Goal: Find specific page/section

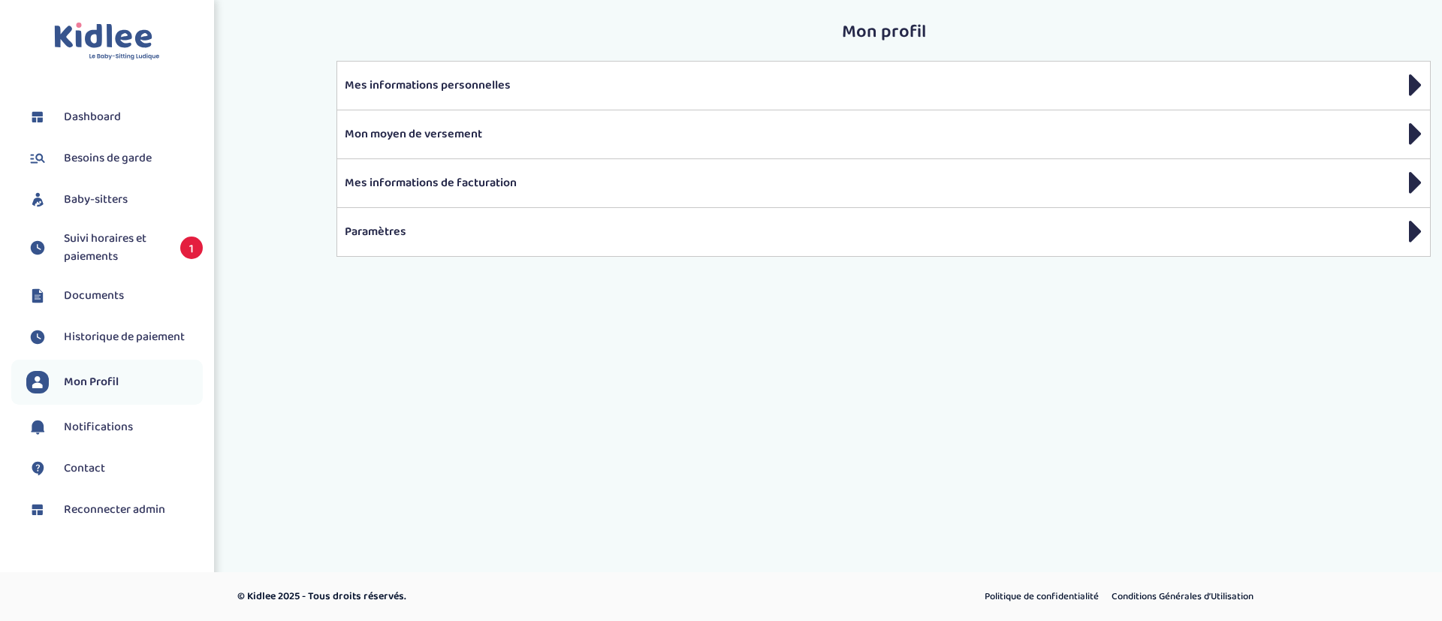
click at [122, 199] on span "Baby-sitters" at bounding box center [96, 200] width 64 height 18
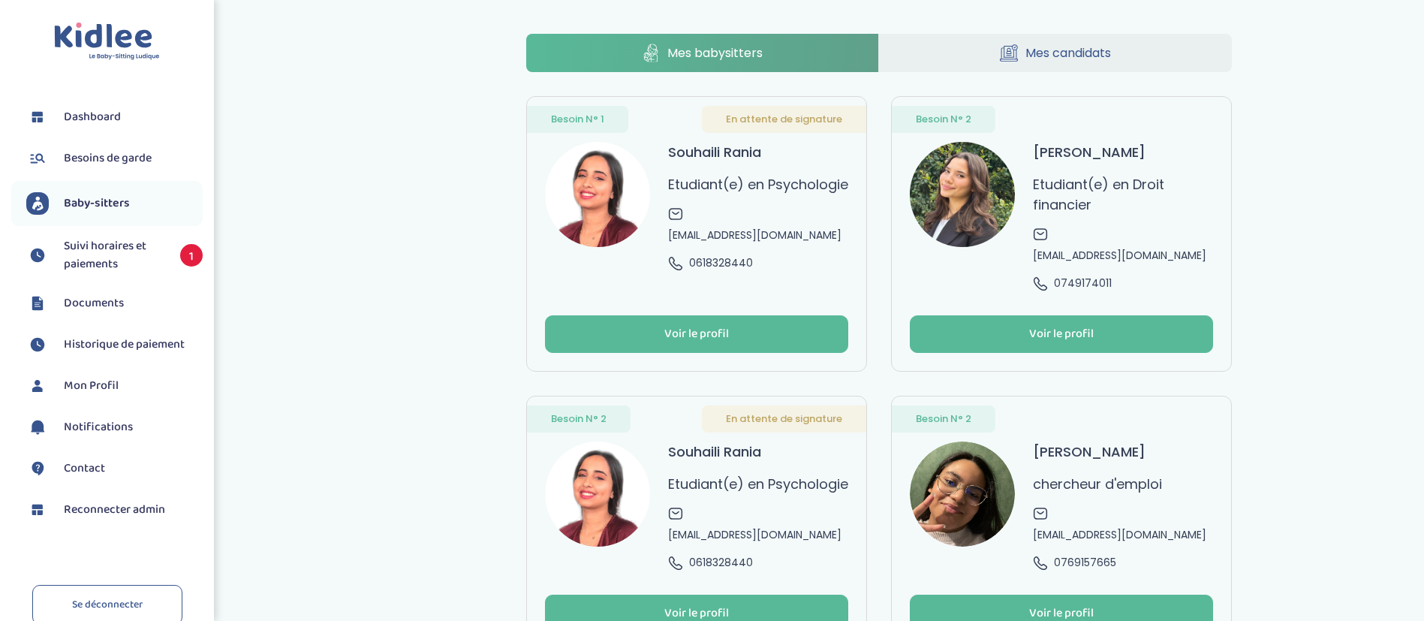
click at [83, 506] on span "Reconnecter admin" at bounding box center [114, 510] width 101 height 18
